Goal: Information Seeking & Learning: Learn about a topic

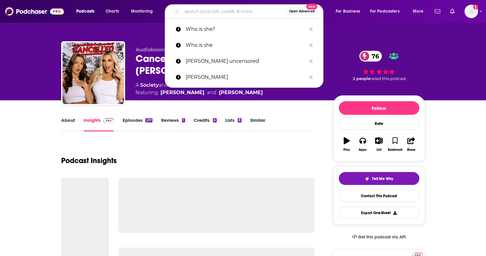
click at [200, 14] on input "Search podcasts, credits, & more..." at bounding box center [234, 11] width 105 height 10
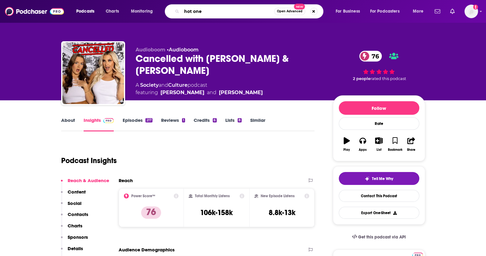
type input "hot ones"
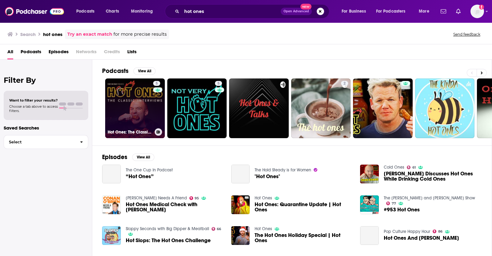
click at [145, 95] on link "5 Hot Ones: The Classic Interviews" at bounding box center [135, 108] width 60 height 60
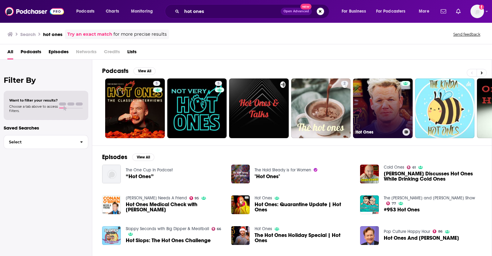
click at [369, 101] on link "Hot Ones" at bounding box center [383, 108] width 60 height 60
